Goal: Task Accomplishment & Management: Manage account settings

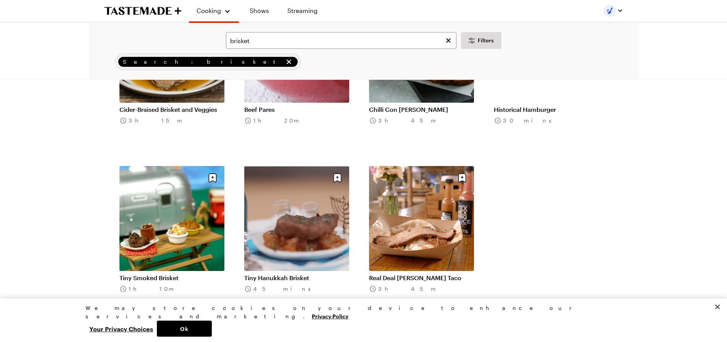
scroll to position [649, 0]
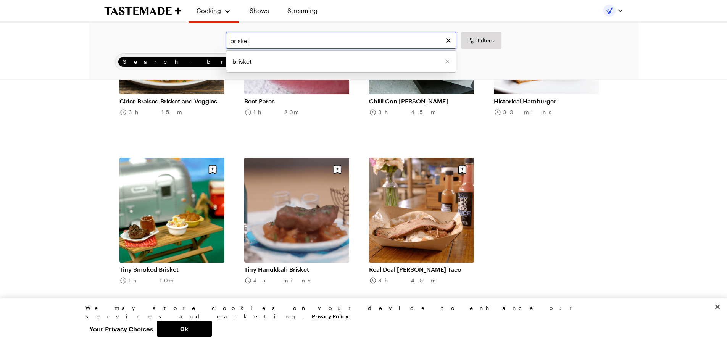
click at [229, 35] on input "brisket" at bounding box center [341, 40] width 231 height 17
type input "smoked brisket"
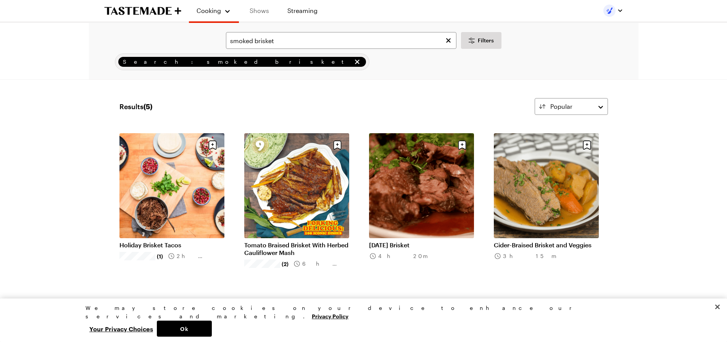
click at [262, 13] on link "Shows" at bounding box center [259, 10] width 35 height 21
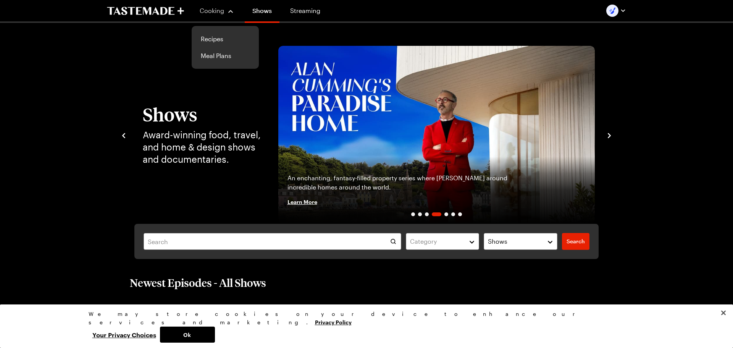
click at [217, 15] on button "Cooking" at bounding box center [216, 11] width 35 height 18
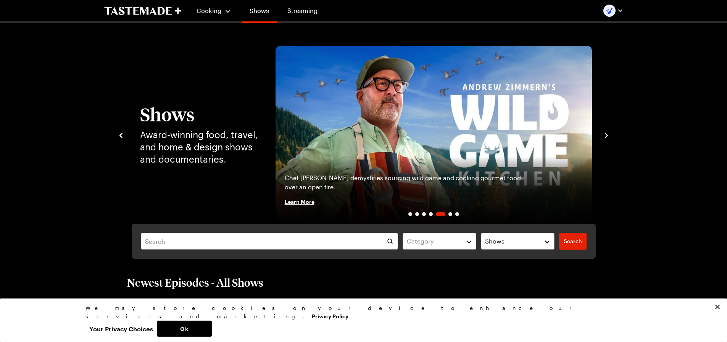
click at [217, 15] on button "Cooking" at bounding box center [214, 11] width 35 height 18
click at [223, 59] on link "Meal Plans" at bounding box center [222, 55] width 58 height 17
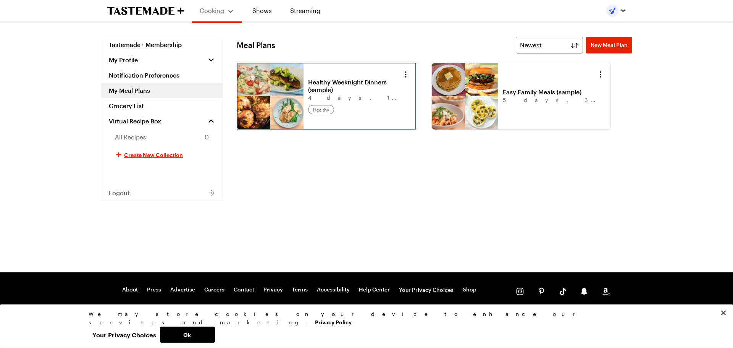
click at [308, 94] on link "Healthy Weeknight Dinners (sample)" at bounding box center [355, 85] width 95 height 15
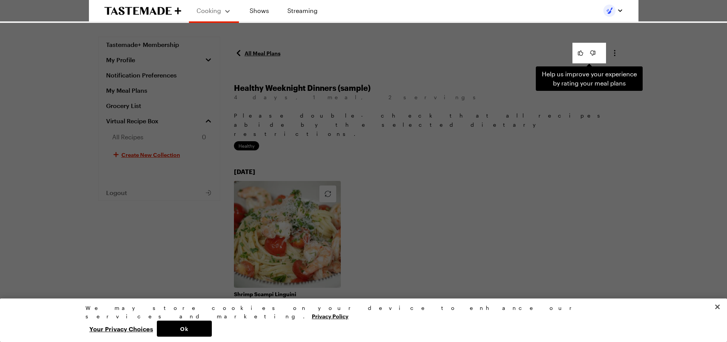
click at [445, 161] on div "Help us improve your experience by rating your meal plans . Press Escape to dis…" at bounding box center [363, 171] width 727 height 342
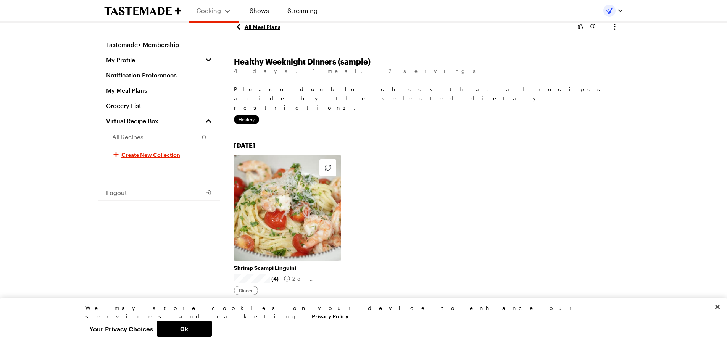
scroll to position [38, 0]
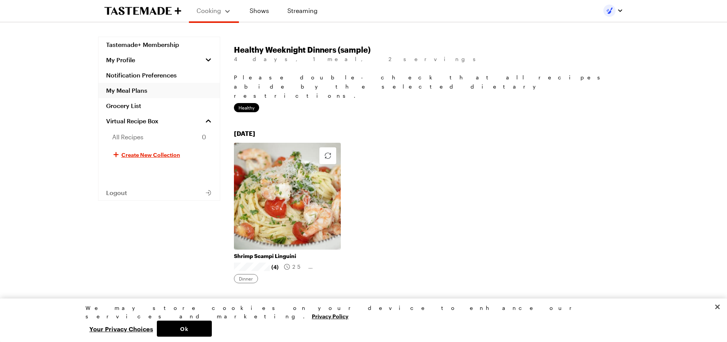
click at [146, 89] on link "My Meal Plans" at bounding box center [158, 90] width 121 height 15
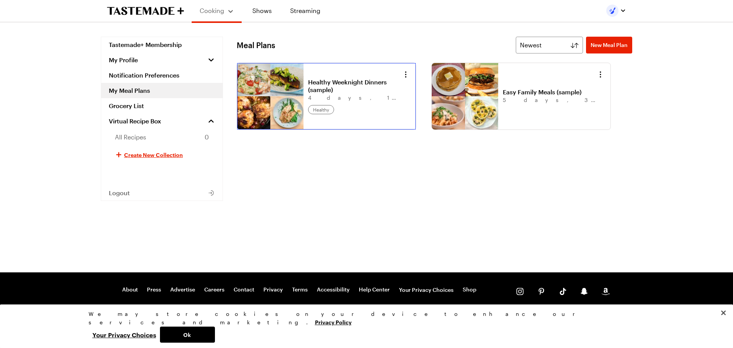
click at [308, 94] on link "Healthy Weeknight Dinners (sample)" at bounding box center [355, 85] width 95 height 15
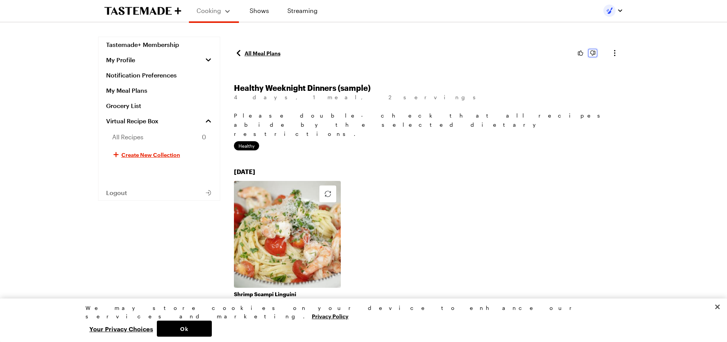
click at [593, 52] on icon "down vote button" at bounding box center [593, 53] width 8 height 8
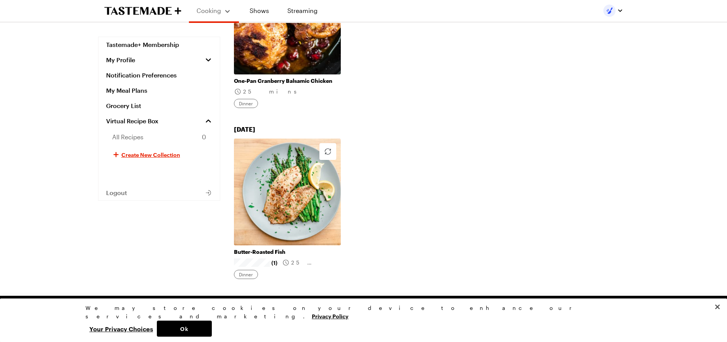
scroll to position [566, 0]
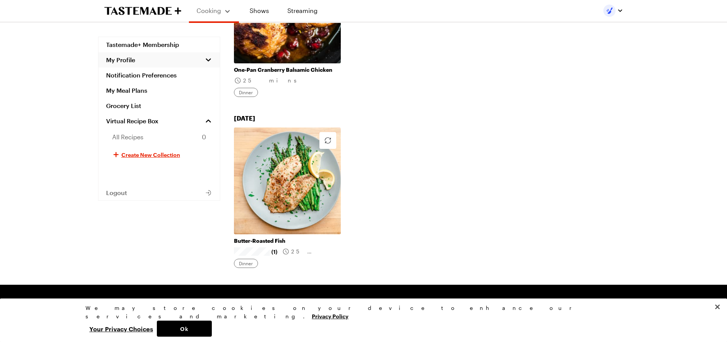
click at [160, 61] on button "My Profile" at bounding box center [158, 59] width 121 height 15
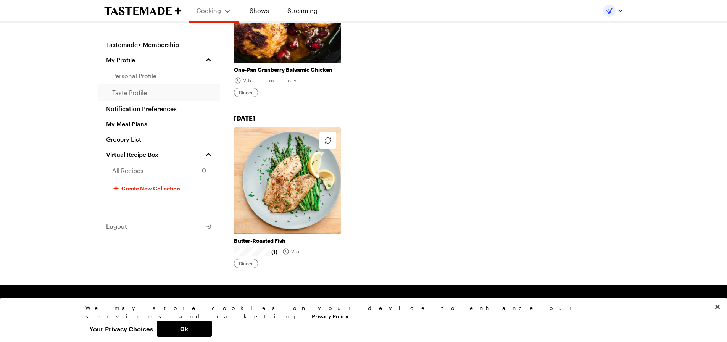
click at [145, 93] on span "taste profile" at bounding box center [129, 92] width 35 height 9
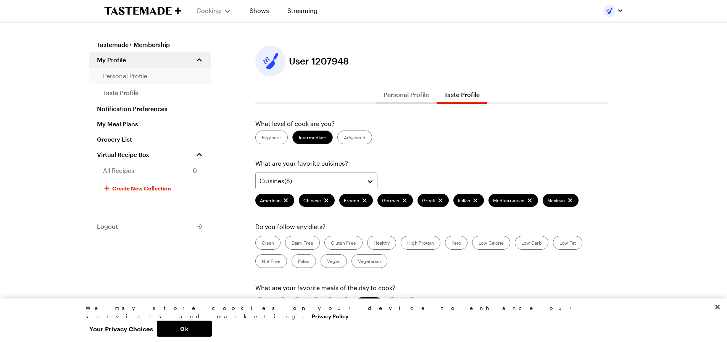
click at [142, 74] on span "personal profile" at bounding box center [125, 75] width 44 height 9
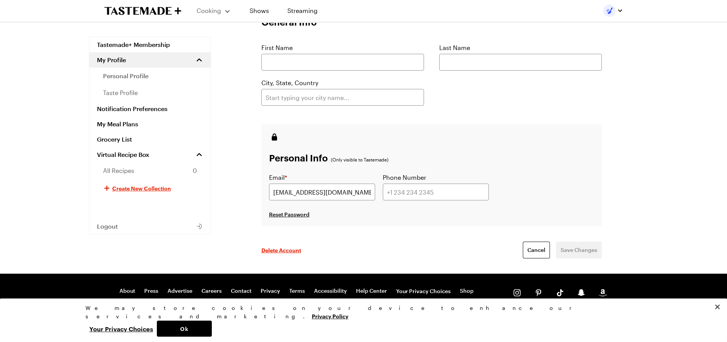
scroll to position [111, 0]
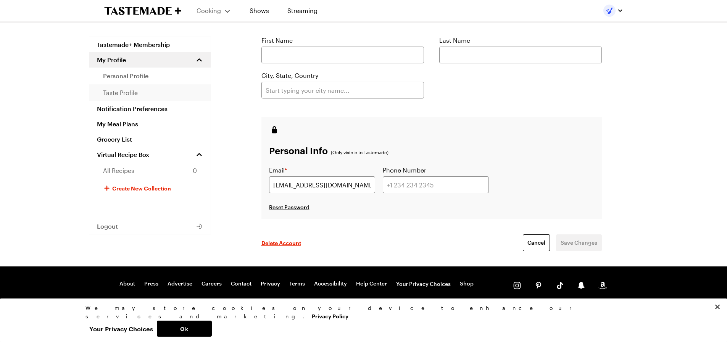
click at [155, 89] on link "taste profile" at bounding box center [149, 92] width 121 height 17
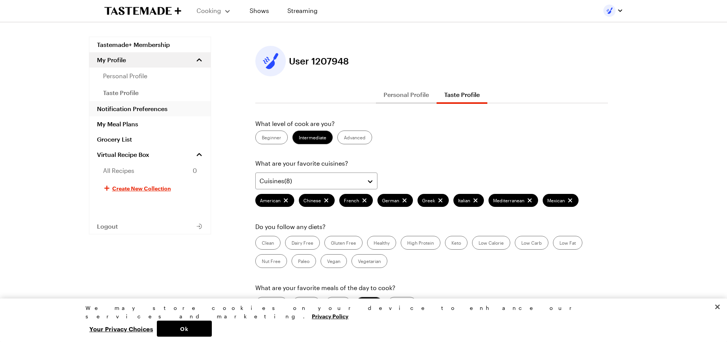
click at [155, 109] on link "Notification Preferences" at bounding box center [149, 108] width 121 height 15
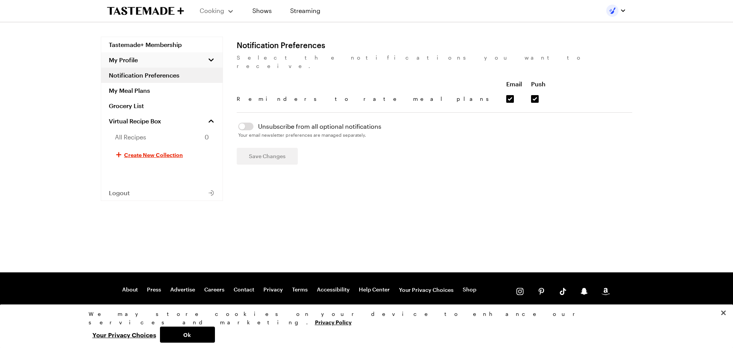
click at [139, 66] on button "My Profile" at bounding box center [161, 59] width 121 height 15
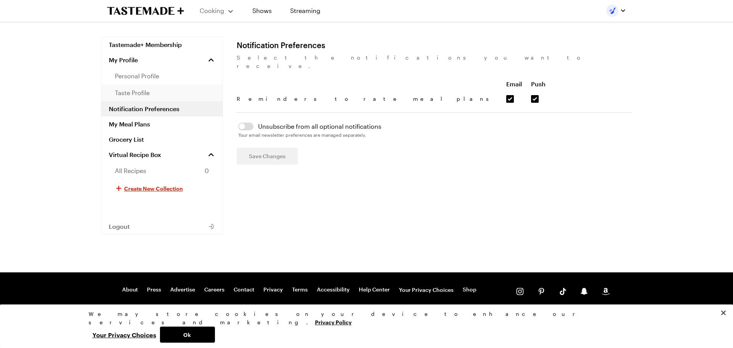
click at [150, 90] on link "taste profile" at bounding box center [161, 92] width 121 height 17
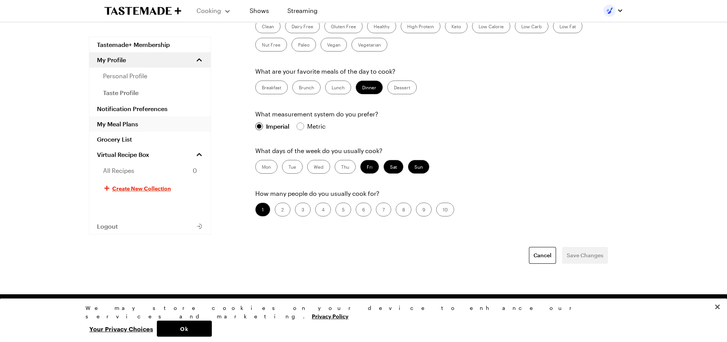
scroll to position [229, 0]
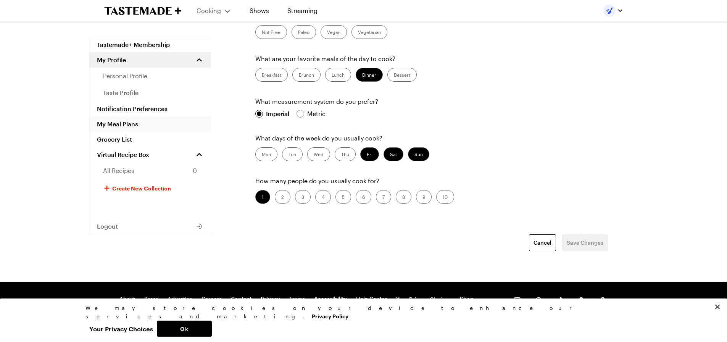
click at [142, 124] on link "My Meal Plans" at bounding box center [149, 123] width 121 height 15
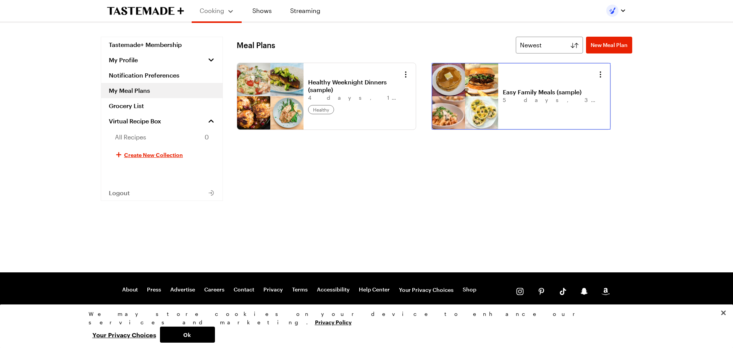
click at [503, 96] on link "Easy Family Meals (sample)" at bounding box center [550, 92] width 95 height 8
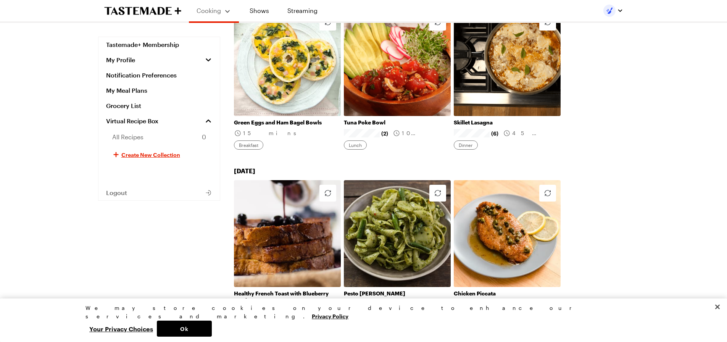
scroll to position [185, 0]
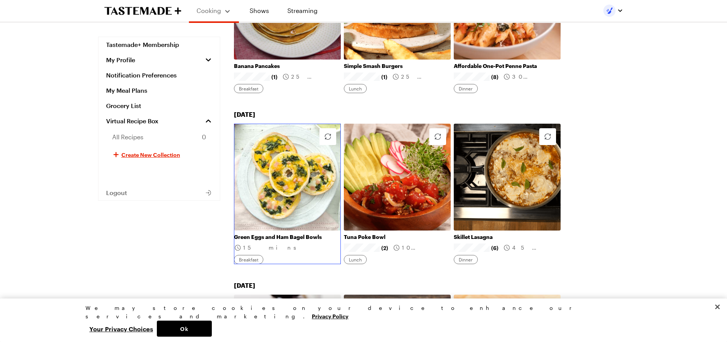
click at [302, 234] on link "Green Eggs and Ham Bagel Bowls" at bounding box center [287, 237] width 107 height 7
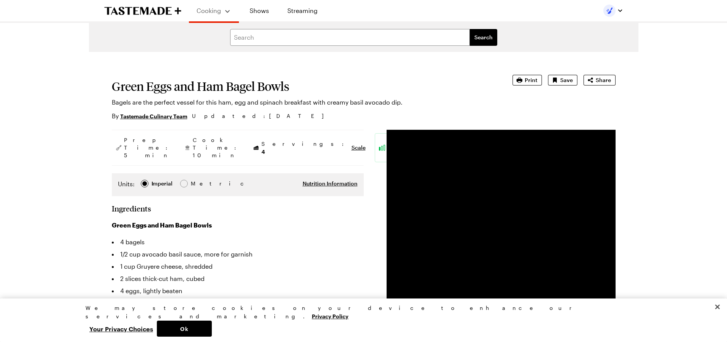
scroll to position [38, 0]
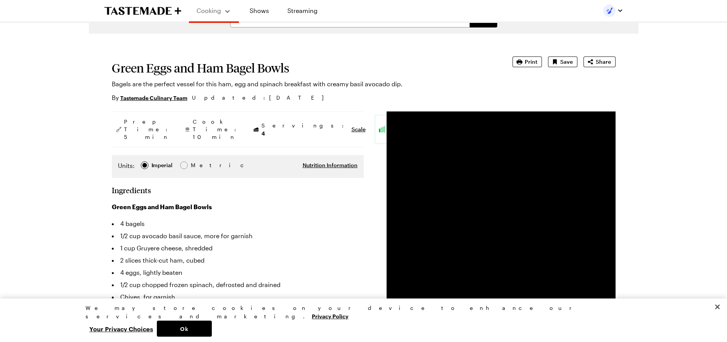
type textarea "x"
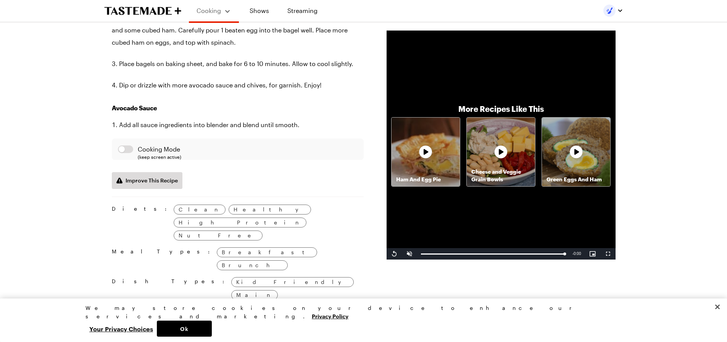
scroll to position [572, 0]
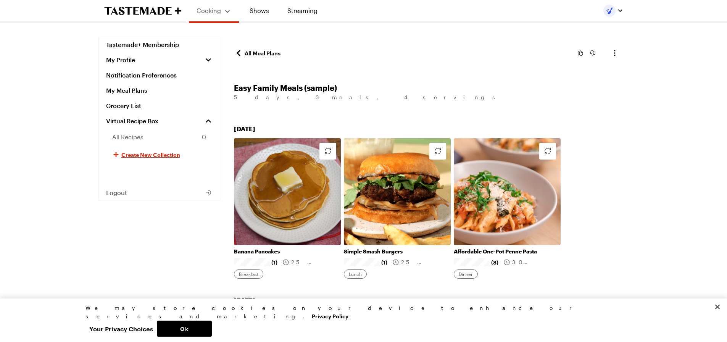
click at [250, 52] on link "All Meal Plans" at bounding box center [257, 52] width 47 height 9
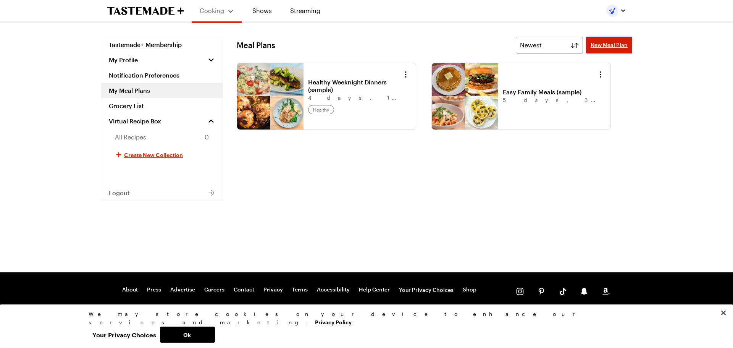
click at [612, 48] on span "New Meal Plan" at bounding box center [608, 45] width 37 height 8
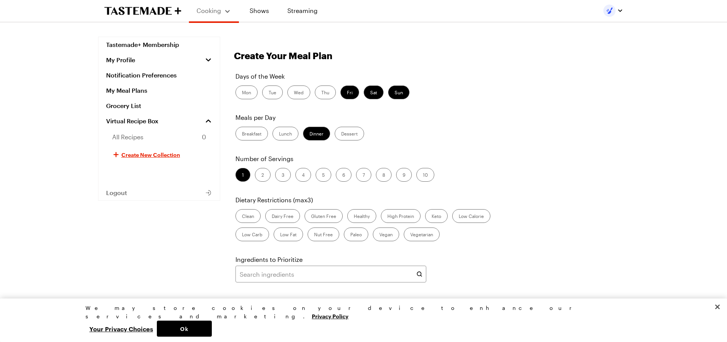
click at [250, 134] on label "Breakfast" at bounding box center [251, 134] width 32 height 14
click at [242, 134] on input "Breakfast" at bounding box center [242, 134] width 0 height 0
click at [282, 131] on label "Lunch" at bounding box center [286, 134] width 26 height 14
click at [279, 134] on input "Lunch" at bounding box center [279, 134] width 0 height 0
click at [252, 96] on label "Mon" at bounding box center [246, 92] width 22 height 14
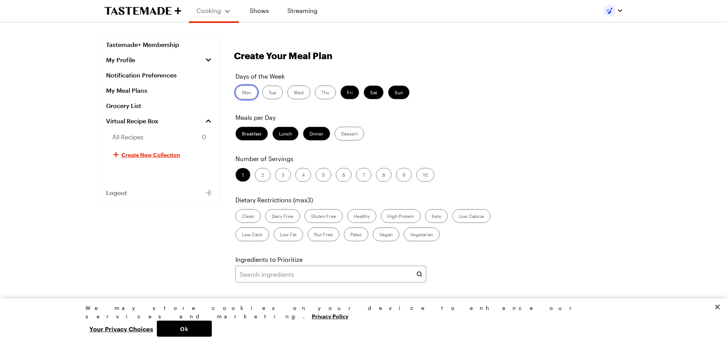
click at [242, 93] on input "Mon" at bounding box center [242, 93] width 0 height 0
drag, startPoint x: 270, startPoint y: 90, endPoint x: 276, endPoint y: 92, distance: 6.4
click at [274, 90] on label "Tue" at bounding box center [272, 92] width 21 height 14
click at [276, 87] on label "Tue" at bounding box center [272, 92] width 21 height 14
click at [269, 93] on input "Tue" at bounding box center [269, 93] width 0 height 0
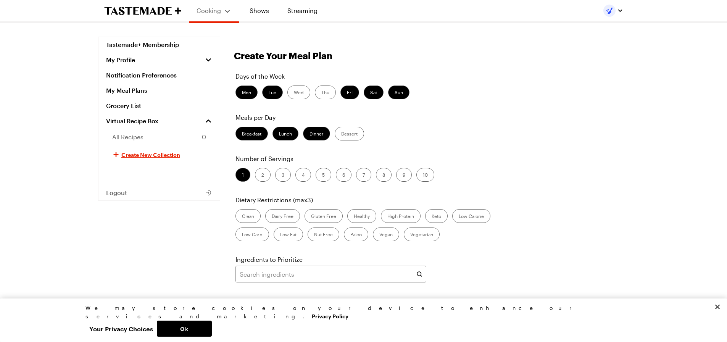
click at [293, 90] on label "Wed" at bounding box center [298, 92] width 23 height 14
click at [294, 93] on input "Wed" at bounding box center [294, 93] width 0 height 0
click at [324, 91] on label "Thu" at bounding box center [325, 92] width 21 height 14
click at [321, 93] on input "Thu" at bounding box center [321, 93] width 0 height 0
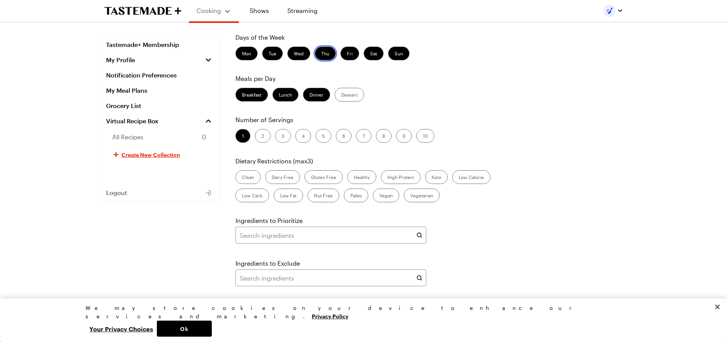
scroll to position [76, 0]
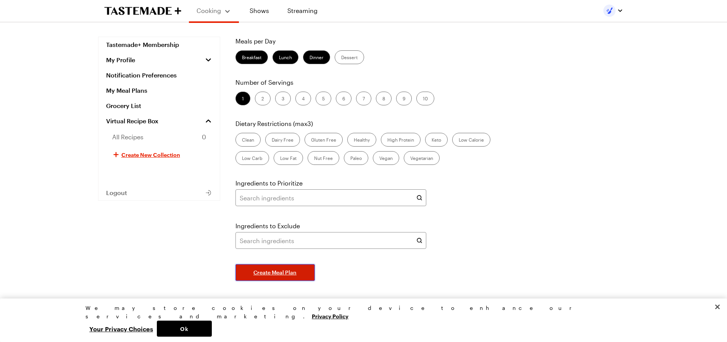
click at [285, 270] on span "Create Meal Plan" at bounding box center [274, 273] width 43 height 8
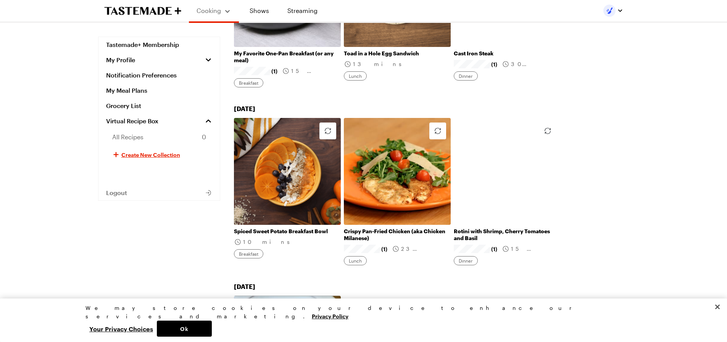
scroll to position [382, 0]
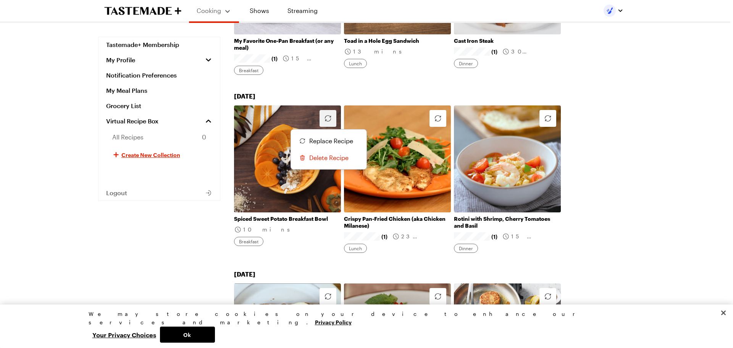
click at [331, 117] on icon "button" at bounding box center [327, 118] width 9 height 9
click at [319, 140] on span "Replace Recipe" at bounding box center [331, 140] width 44 height 9
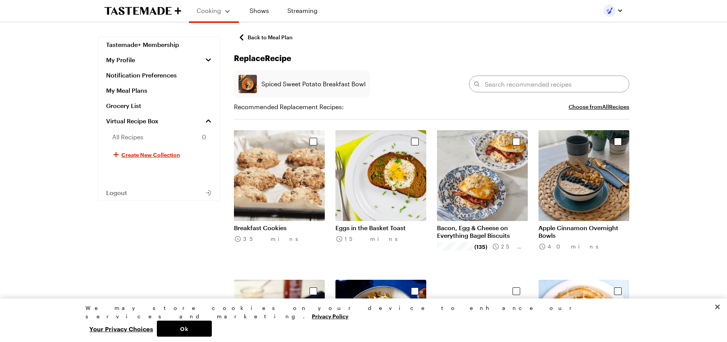
scroll to position [763, 0]
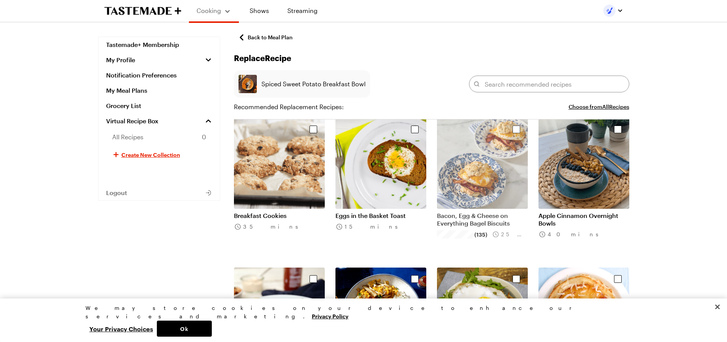
click at [455, 203] on img "Select recipe" at bounding box center [482, 163] width 91 height 91
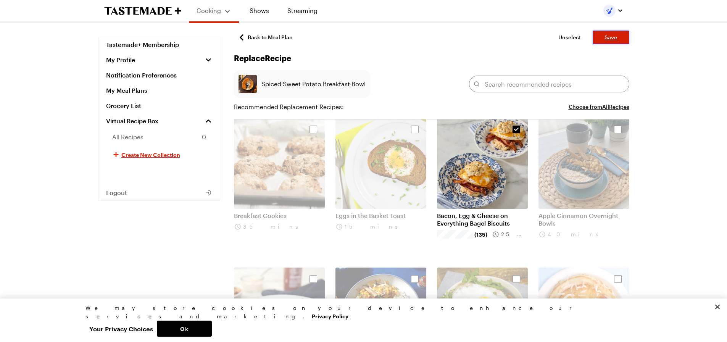
click at [605, 42] on button "Save" at bounding box center [611, 38] width 37 height 14
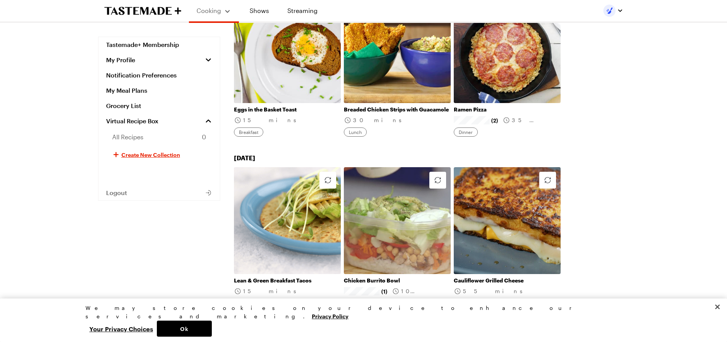
scroll to position [763, 0]
